Goal: Use online tool/utility: Utilize a website feature to perform a specific function

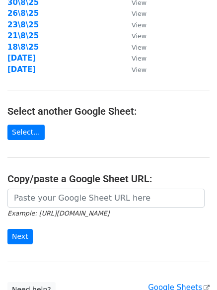
scroll to position [172, 0]
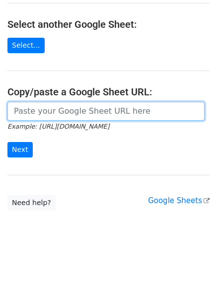
click at [56, 115] on input "url" at bounding box center [105, 111] width 197 height 19
paste input "https://docs.google.com/spreadsheets/d/1mLIGMfH_upkDQd-rrdt4wG09w2z6nOlYXysEHNv…"
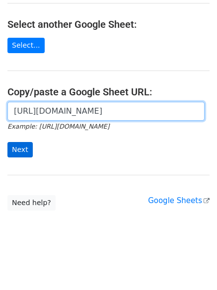
scroll to position [0, 220]
type input "https://docs.google.com/spreadsheets/d/1mLIGMfH_upkDQd-rrdt4wG09w2z6nOlYXysEHNv…"
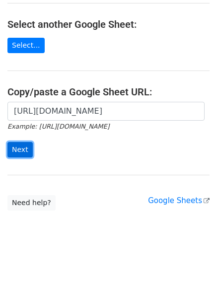
click at [25, 148] on input "Next" at bounding box center [19, 149] width 25 height 15
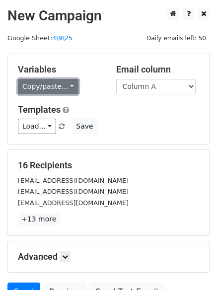
click at [42, 85] on link "Copy/paste..." at bounding box center [48, 86] width 61 height 15
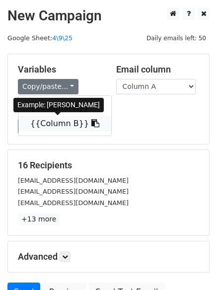
click at [46, 121] on link "{{Column B}}" at bounding box center [64, 124] width 93 height 16
